Goal: Find specific page/section: Find specific page/section

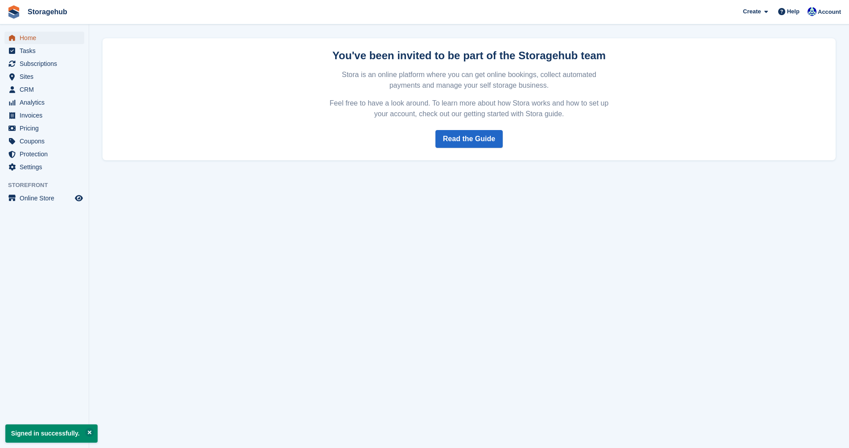
click at [33, 41] on span "Home" at bounding box center [46, 38] width 53 height 12
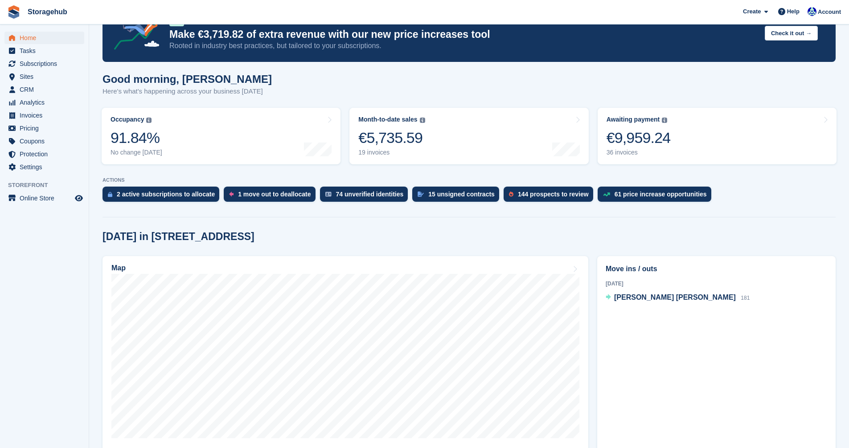
scroll to position [134, 0]
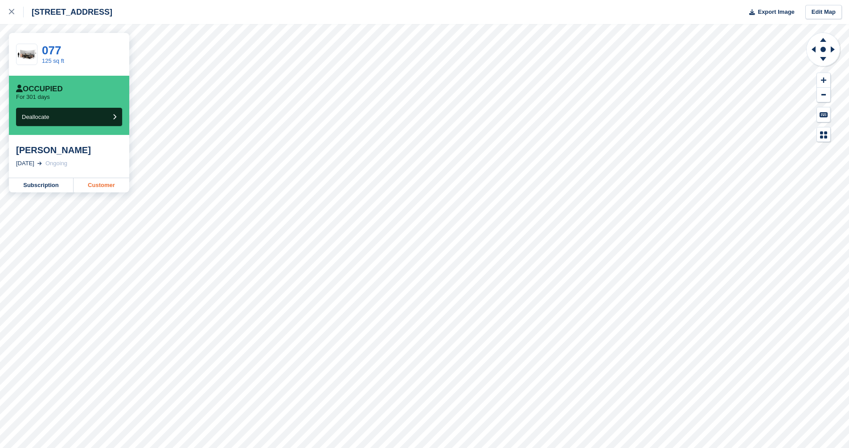
click at [95, 186] on link "Customer" at bounding box center [101, 185] width 56 height 14
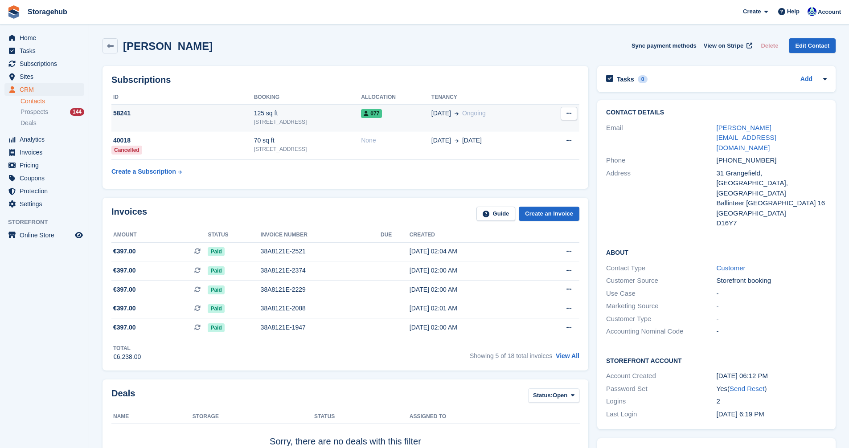
click at [571, 116] on icon at bounding box center [568, 113] width 5 height 6
click at [458, 114] on icon at bounding box center [456, 113] width 4 height 4
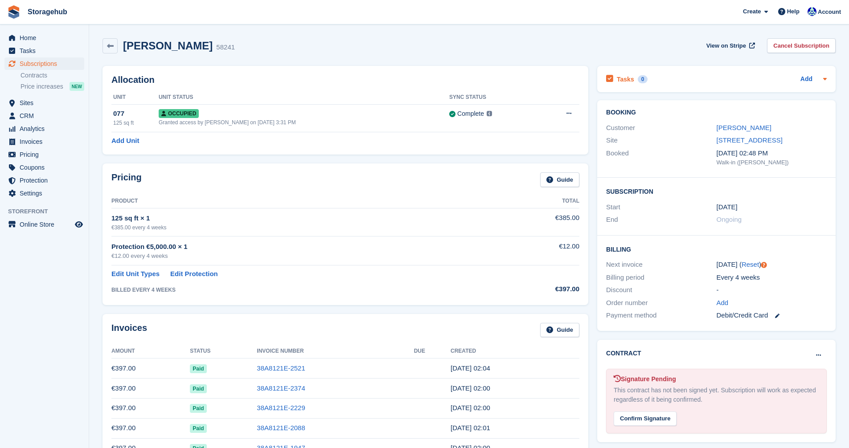
click at [823, 82] on icon at bounding box center [824, 78] width 7 height 7
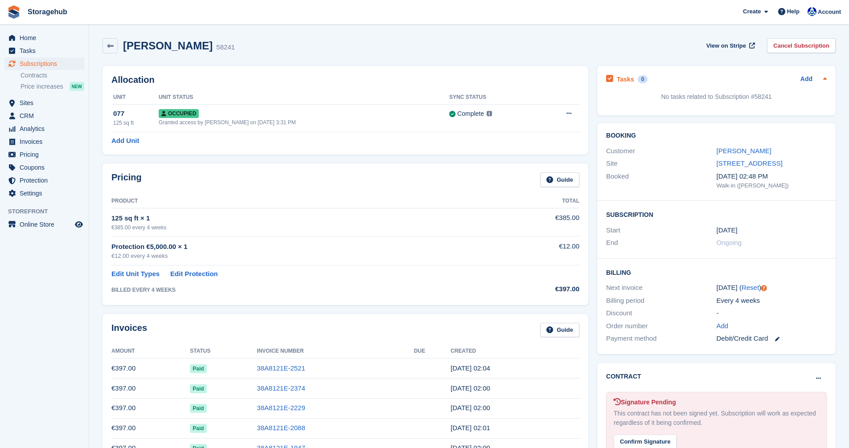
click at [823, 82] on icon at bounding box center [824, 78] width 7 height 7
